Goal: Task Accomplishment & Management: Manage account settings

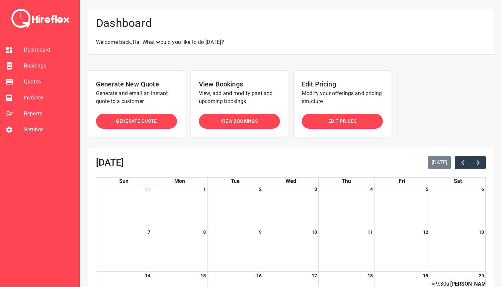
click at [42, 61] on li "Bookings" at bounding box center [39, 66] width 79 height 16
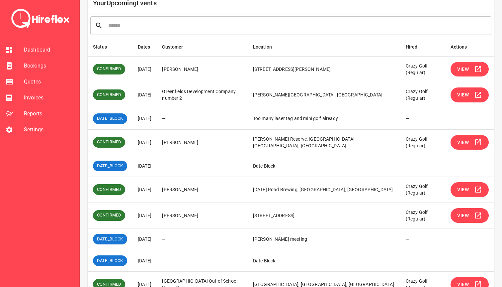
scroll to position [81, 0]
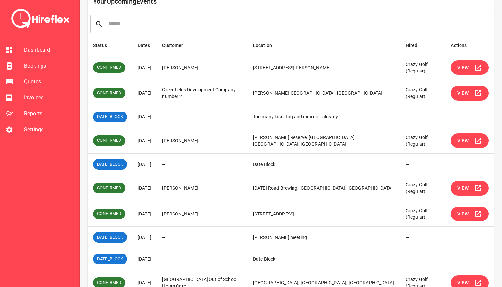
drag, startPoint x: 172, startPoint y: 143, endPoint x: 231, endPoint y: 143, distance: 58.8
click at [231, 143] on td "[PERSON_NAME]" at bounding box center [202, 141] width 91 height 26
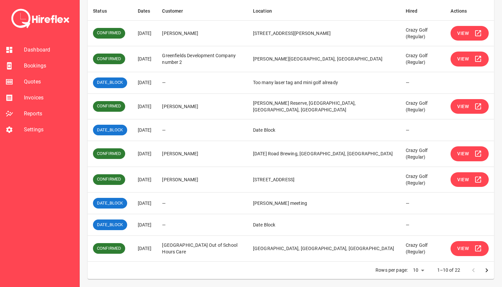
scroll to position [125, 0]
click at [140, 121] on td "[DATE]" at bounding box center [145, 130] width 25 height 22
drag, startPoint x: 137, startPoint y: 121, endPoint x: 153, endPoint y: 126, distance: 17.4
click at [153, 126] on td "[DATE]" at bounding box center [145, 130] width 25 height 22
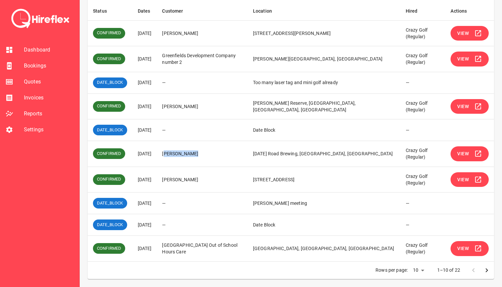
drag, startPoint x: 174, startPoint y: 151, endPoint x: 218, endPoint y: 151, distance: 44.2
click at [218, 151] on td "[PERSON_NAME]" at bounding box center [202, 154] width 91 height 26
click at [218, 150] on td "[PERSON_NAME]" at bounding box center [202, 154] width 91 height 26
drag, startPoint x: 138, startPoint y: 144, endPoint x: 201, endPoint y: 173, distance: 70.2
click at [201, 173] on tbody "CONFIRMED [DATE] [PERSON_NAME] [STREET_ADDRESS][PERSON_NAME] Crazy Golf (Regula…" at bounding box center [291, 140] width 407 height 241
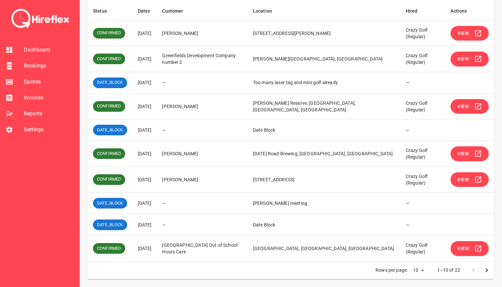
click at [201, 173] on td "[PERSON_NAME]" at bounding box center [202, 179] width 91 height 26
drag, startPoint x: 138, startPoint y: 244, endPoint x: 152, endPoint y: 250, distance: 15.0
click at [152, 250] on td "[DATE]" at bounding box center [145, 249] width 25 height 26
click at [486, 270] on icon "Go to next page" at bounding box center [487, 270] width 8 height 8
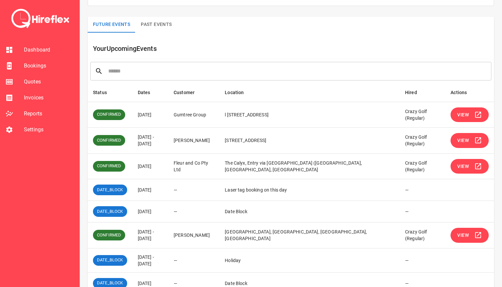
scroll to position [36, 0]
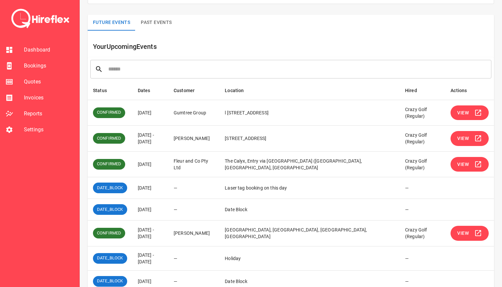
drag, startPoint x: 139, startPoint y: 133, endPoint x: 161, endPoint y: 142, distance: 23.9
click at [161, 142] on td "[DATE] - [DATE]" at bounding box center [151, 139] width 36 height 26
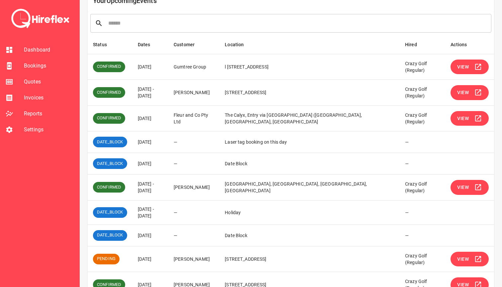
scroll to position [82, 0]
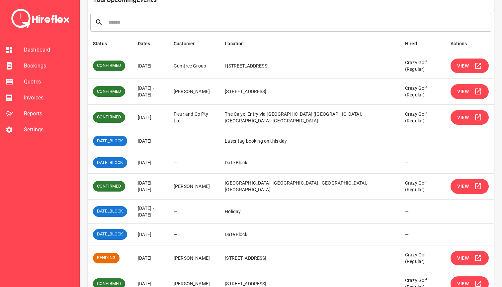
drag, startPoint x: 146, startPoint y: 140, endPoint x: 172, endPoint y: 140, distance: 26.2
click at [169, 140] on td "[DATE]" at bounding box center [151, 141] width 36 height 22
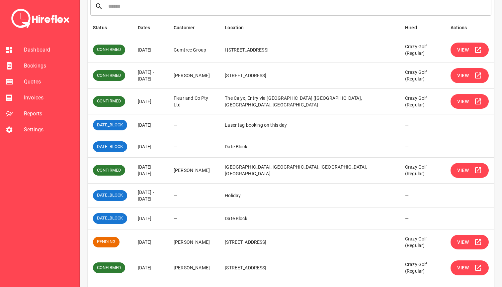
scroll to position [99, 0]
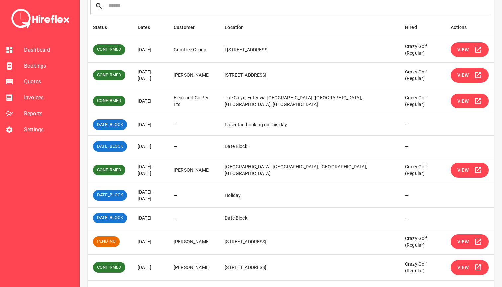
drag, startPoint x: 145, startPoint y: 146, endPoint x: 167, endPoint y: 146, distance: 22.6
click at [167, 146] on td "[DATE]" at bounding box center [151, 147] width 36 height 22
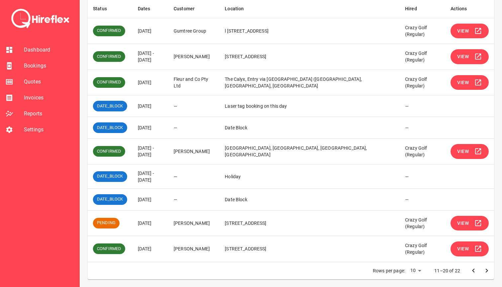
scroll to position [117, 0]
drag, startPoint x: 139, startPoint y: 147, endPoint x: 151, endPoint y: 155, distance: 13.9
click at [151, 155] on td "[DATE] - [DATE]" at bounding box center [151, 152] width 36 height 26
drag, startPoint x: 154, startPoint y: 155, endPoint x: 137, endPoint y: 148, distance: 18.9
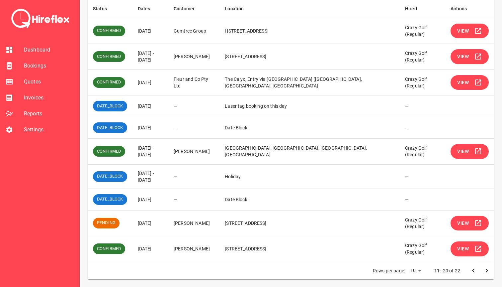
click at [137, 148] on td "[DATE] - [DATE]" at bounding box center [151, 152] width 36 height 26
drag, startPoint x: 138, startPoint y: 147, endPoint x: 152, endPoint y: 155, distance: 17.1
click at [152, 155] on td "[DATE] - [DATE]" at bounding box center [151, 152] width 36 height 26
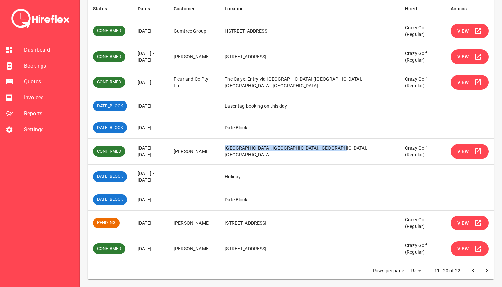
drag, startPoint x: 248, startPoint y: 151, endPoint x: 355, endPoint y: 149, distance: 107.3
click at [355, 149] on td "[GEOGRAPHIC_DATA], [GEOGRAPHIC_DATA], [GEOGRAPHIC_DATA], [GEOGRAPHIC_DATA]" at bounding box center [310, 152] width 180 height 26
drag, startPoint x: 135, startPoint y: 171, endPoint x: 156, endPoint y: 182, distance: 23.8
click at [156, 182] on td "[DATE] - [DATE]" at bounding box center [151, 176] width 36 height 24
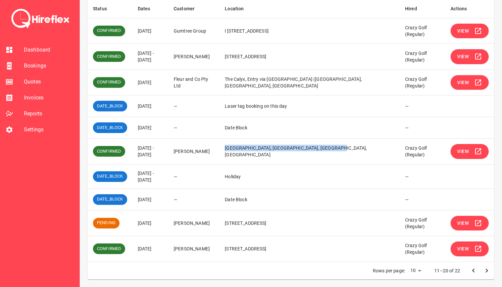
drag, startPoint x: 138, startPoint y: 197, endPoint x: 170, endPoint y: 197, distance: 32.2
click at [169, 197] on td "[DATE]" at bounding box center [151, 199] width 36 height 22
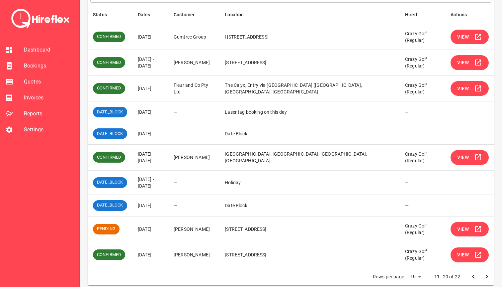
scroll to position [117, 0]
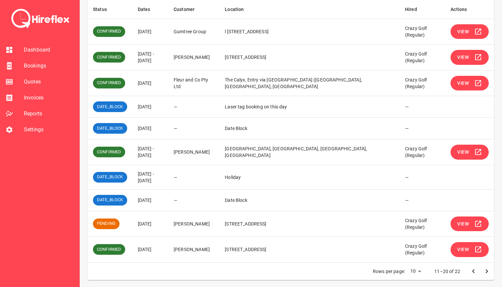
drag, startPoint x: 168, startPoint y: 200, endPoint x: 138, endPoint y: 200, distance: 29.9
click at [138, 200] on td "[DATE]" at bounding box center [151, 200] width 36 height 22
drag, startPoint x: 167, startPoint y: 172, endPoint x: 174, endPoint y: 198, distance: 26.3
click at [174, 198] on tbody "CONFIRMED [DATE] Gumtree Group l [STREET_ADDRESS] Crazy Golf (Regular) View CON…" at bounding box center [291, 141] width 407 height 244
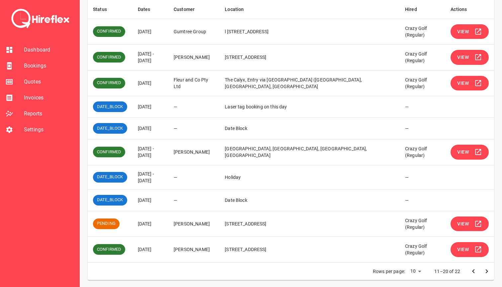
click at [169, 198] on td "[DATE]" at bounding box center [151, 200] width 36 height 22
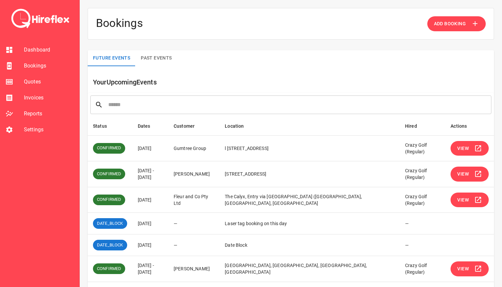
scroll to position [117, 0]
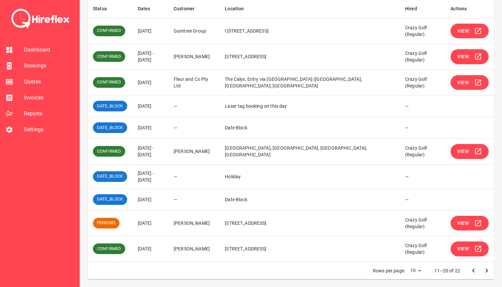
click at [290, 189] on td "Date Block" at bounding box center [310, 199] width 180 height 22
drag, startPoint x: 269, startPoint y: 200, endPoint x: 254, endPoint y: 200, distance: 14.3
click at [254, 200] on td "Date Block" at bounding box center [310, 199] width 180 height 22
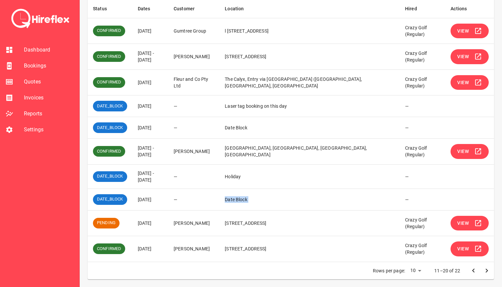
click at [254, 200] on td "Date Block" at bounding box center [310, 199] width 180 height 22
click at [255, 199] on td "Date Block" at bounding box center [310, 199] width 180 height 22
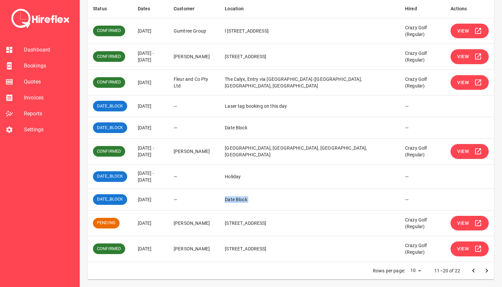
click at [255, 199] on td "Date Block" at bounding box center [310, 199] width 180 height 22
click at [271, 199] on td "Date Block" at bounding box center [310, 199] width 180 height 22
drag, startPoint x: 274, startPoint y: 199, endPoint x: 253, endPoint y: 199, distance: 20.6
click at [253, 199] on td "Date Block" at bounding box center [310, 199] width 180 height 22
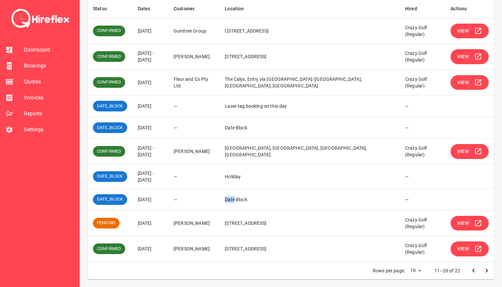
click at [253, 199] on td "Date Block" at bounding box center [310, 199] width 180 height 22
click at [279, 199] on td "Date Block" at bounding box center [310, 199] width 180 height 22
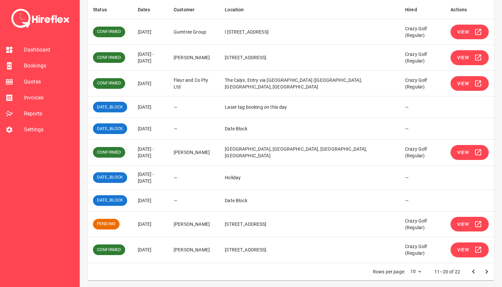
scroll to position [117, 0]
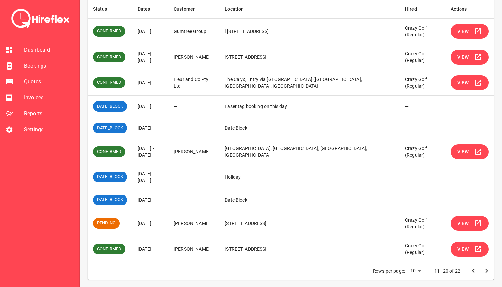
click at [33, 129] on span "Settings" at bounding box center [49, 130] width 50 height 8
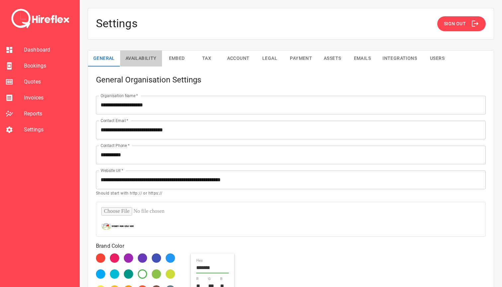
click at [142, 57] on button "Availability" at bounding box center [141, 58] width 42 height 16
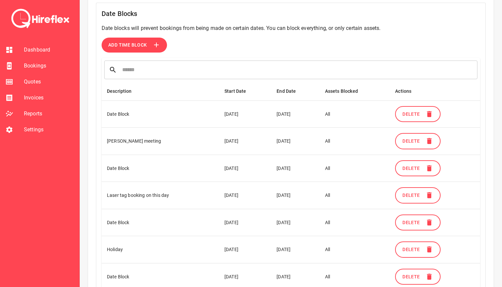
scroll to position [203, 0]
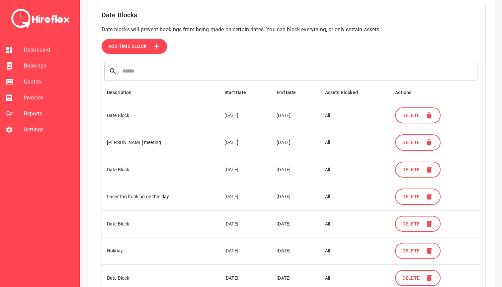
click at [121, 53] on button "Add Time Block" at bounding box center [134, 46] width 65 height 15
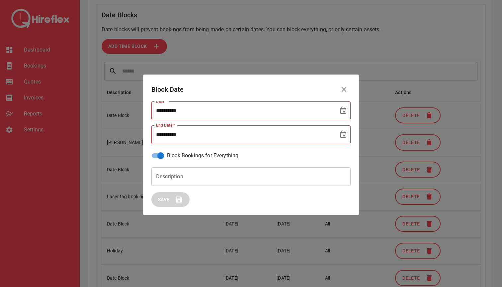
click at [345, 115] on button "Choose date" at bounding box center [343, 110] width 13 height 13
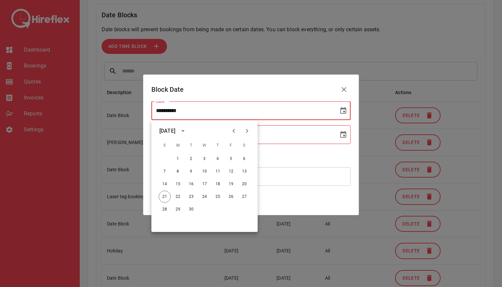
click at [245, 134] on icon "Next month" at bounding box center [247, 131] width 8 height 8
click at [233, 183] on button "17" at bounding box center [231, 184] width 12 height 12
type input "**********"
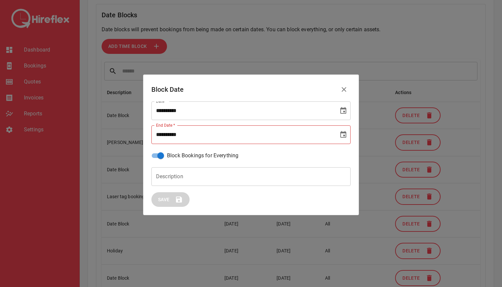
click at [344, 135] on icon "Choose date" at bounding box center [344, 134] width 6 height 7
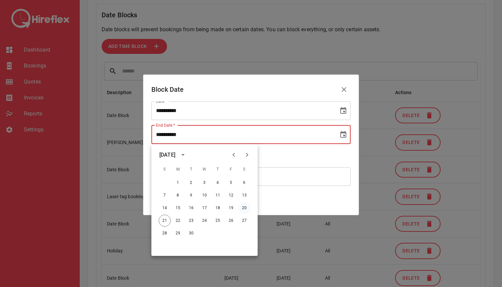
click at [245, 207] on button "20" at bounding box center [245, 208] width 12 height 12
type input "**********"
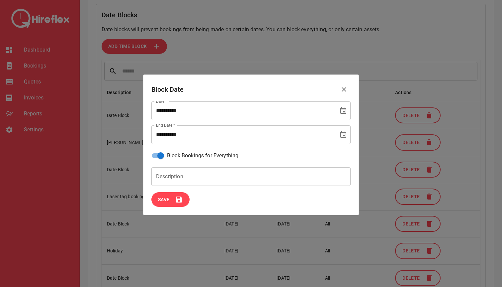
click at [182, 178] on input "Description" at bounding box center [250, 176] width 199 height 19
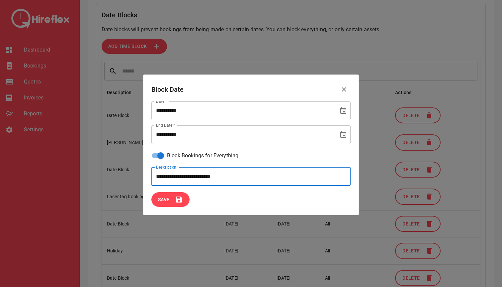
type input "**********"
click at [343, 135] on icon "Choose date, selected date is Sep 20, 2025" at bounding box center [344, 135] width 8 height 8
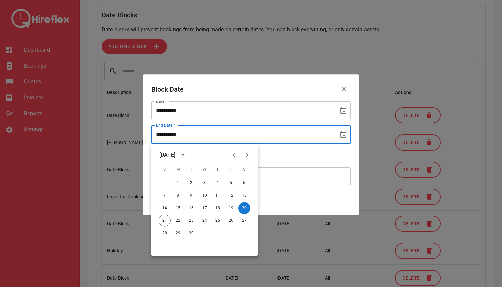
click at [247, 155] on icon "Next month" at bounding box center [247, 155] width 2 height 4
click at [176, 221] on button "20" at bounding box center [178, 221] width 12 height 12
type input "**********"
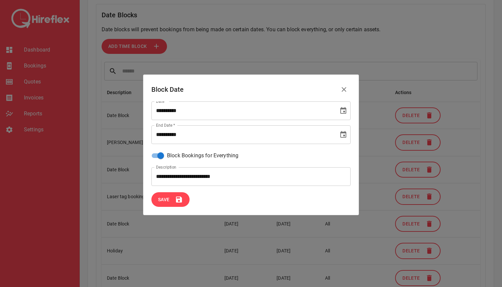
click at [174, 198] on button "Save" at bounding box center [170, 199] width 38 height 15
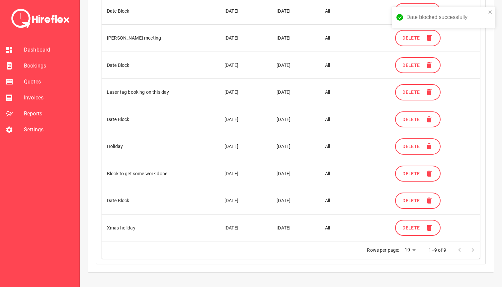
scroll to position [312, 0]
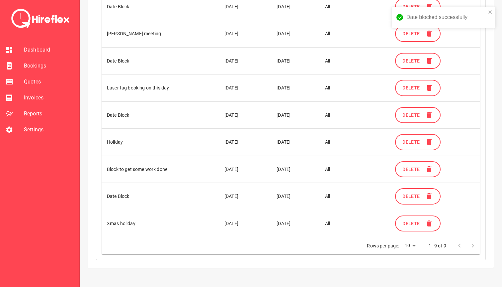
drag, startPoint x: 249, startPoint y: 166, endPoint x: 305, endPoint y: 168, distance: 56.2
click at [305, 168] on tr "Block to get some work done [DATE] [DATE] All Delete" at bounding box center [291, 168] width 379 height 27
click at [305, 168] on td "[DATE]" at bounding box center [295, 168] width 49 height 27
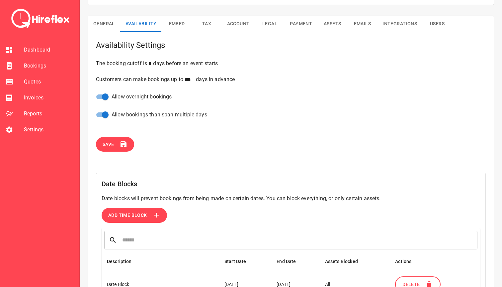
scroll to position [0, 0]
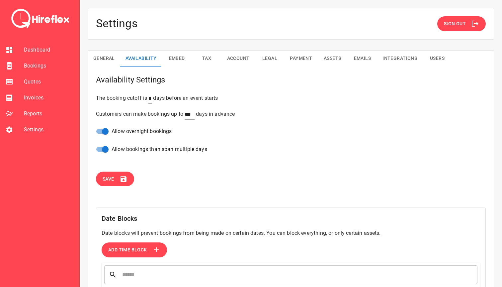
click at [44, 51] on span "Dashboard" at bounding box center [49, 50] width 50 height 8
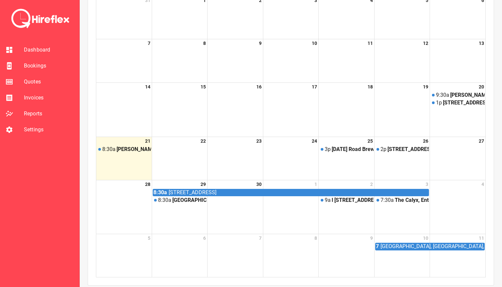
scroll to position [195, 0]
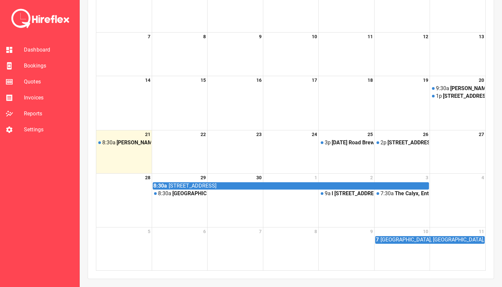
click at [32, 69] on span "Bookings" at bounding box center [49, 66] width 50 height 8
